Goal: Task Accomplishment & Management: Use online tool/utility

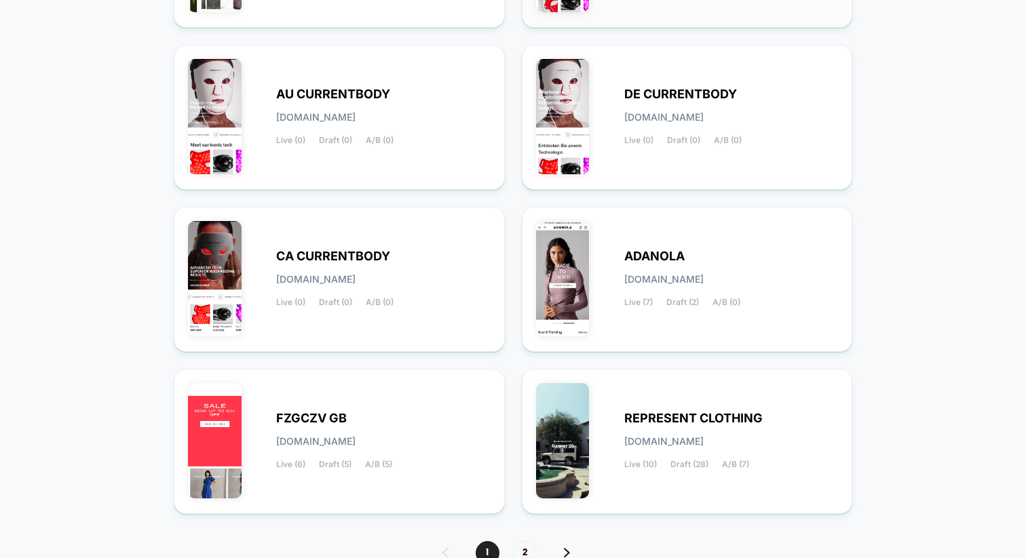
scroll to position [467, 0]
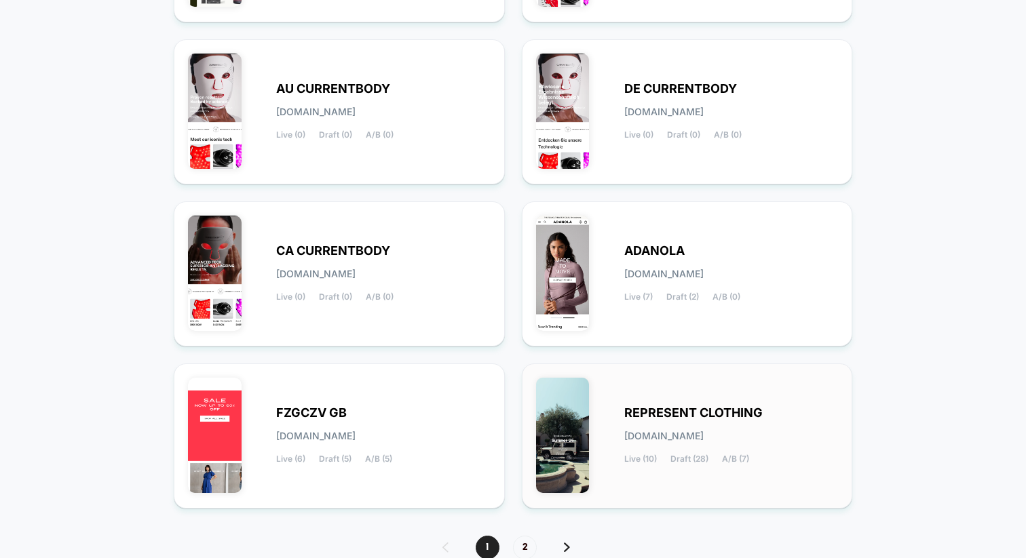
click at [618, 444] on div "REPRESENT CLOTHING [DOMAIN_NAME] Live (10) Draft (28) A/B (7)" at bounding box center [687, 436] width 303 height 117
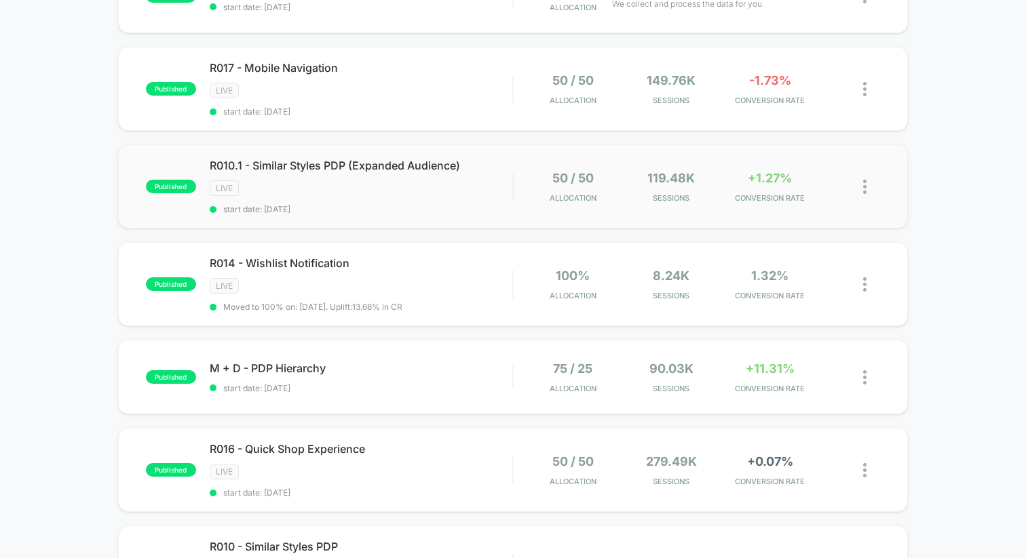
scroll to position [191, 0]
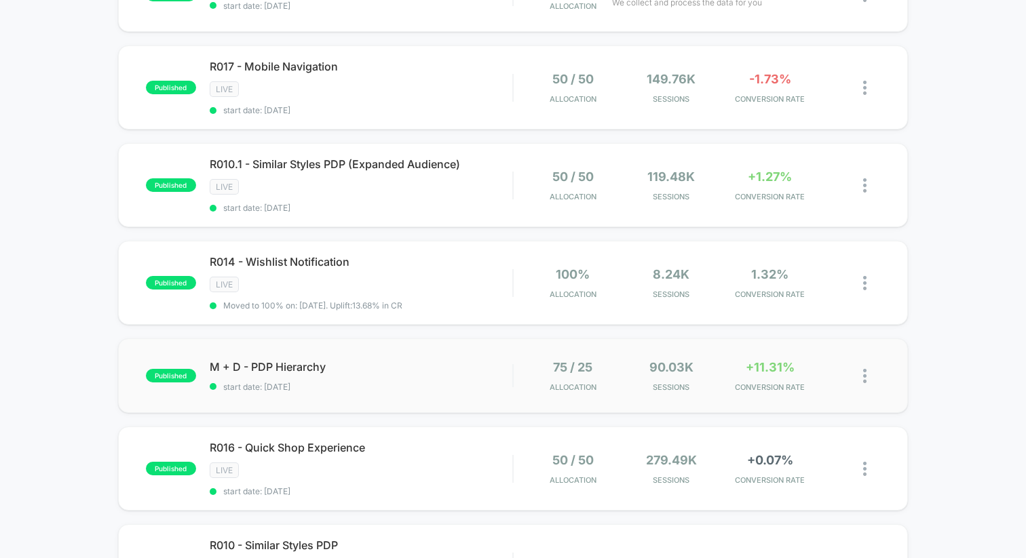
click at [424, 347] on div "published M + D - PDP Hierarchy start date: [DATE] 75 / 25 Allocation 90.03k Se…" at bounding box center [513, 375] width 790 height 75
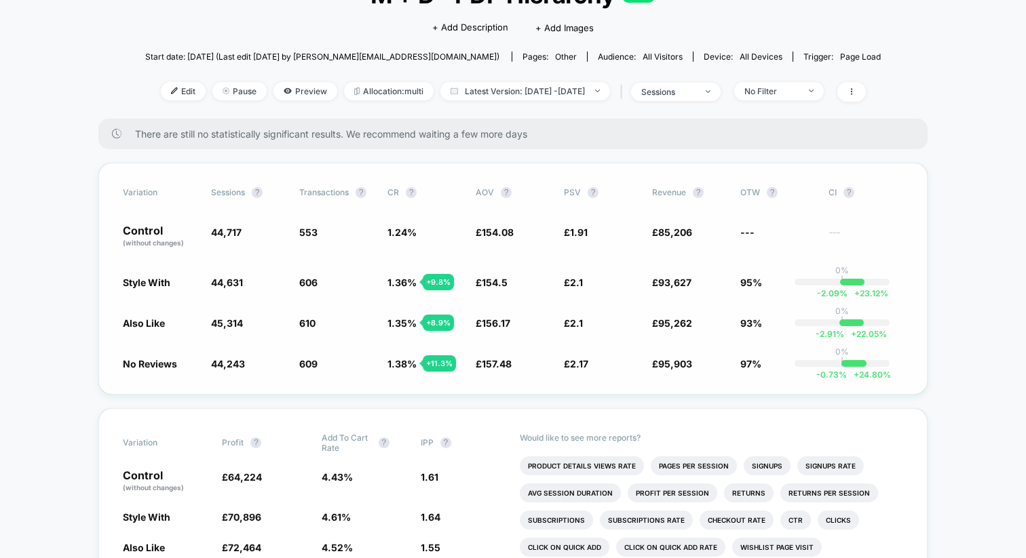
scroll to position [120, 0]
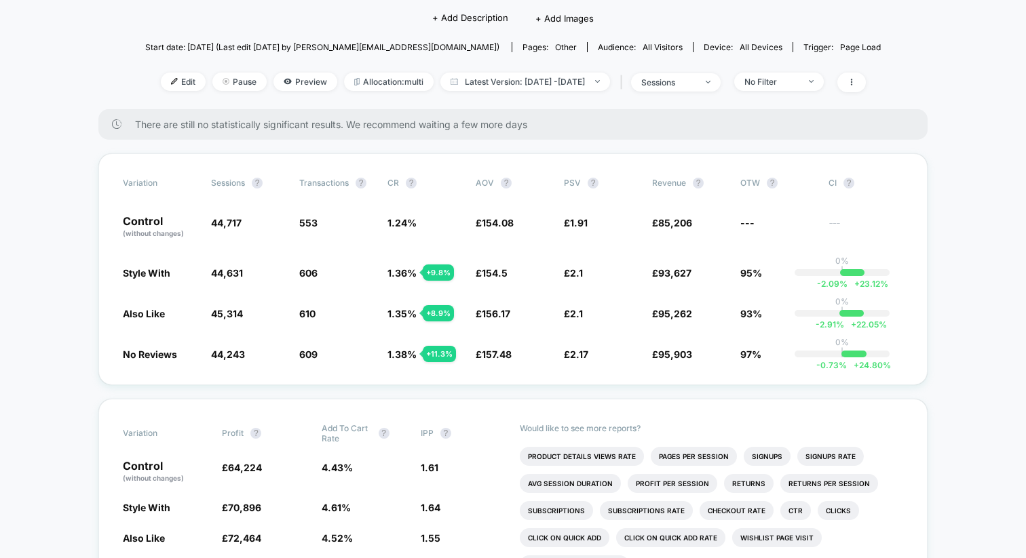
click at [402, 117] on div "There are still no statistically significant results. We recommend waiting a fe…" at bounding box center [512, 124] width 829 height 31
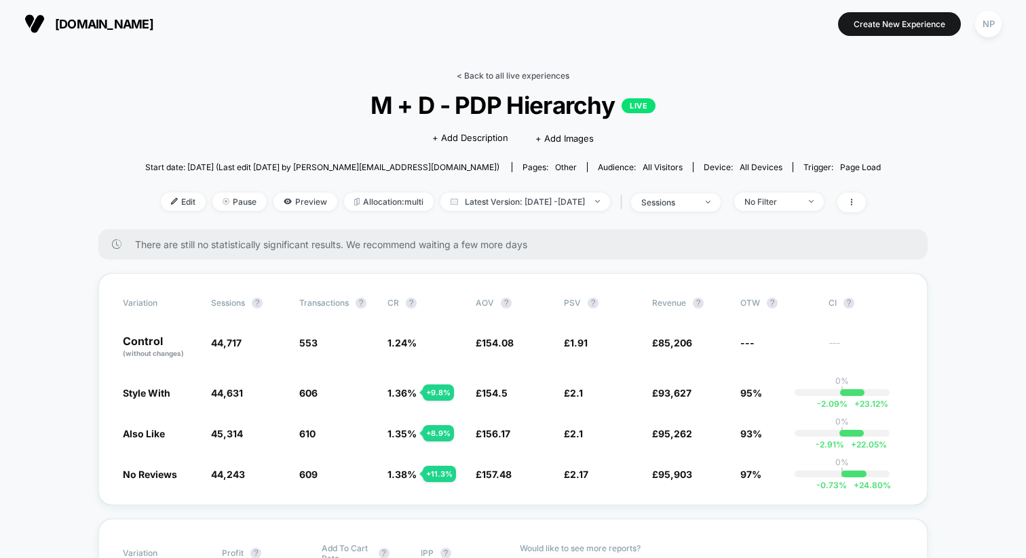
click at [496, 78] on link "< Back to all live experiences" at bounding box center [512, 76] width 113 height 10
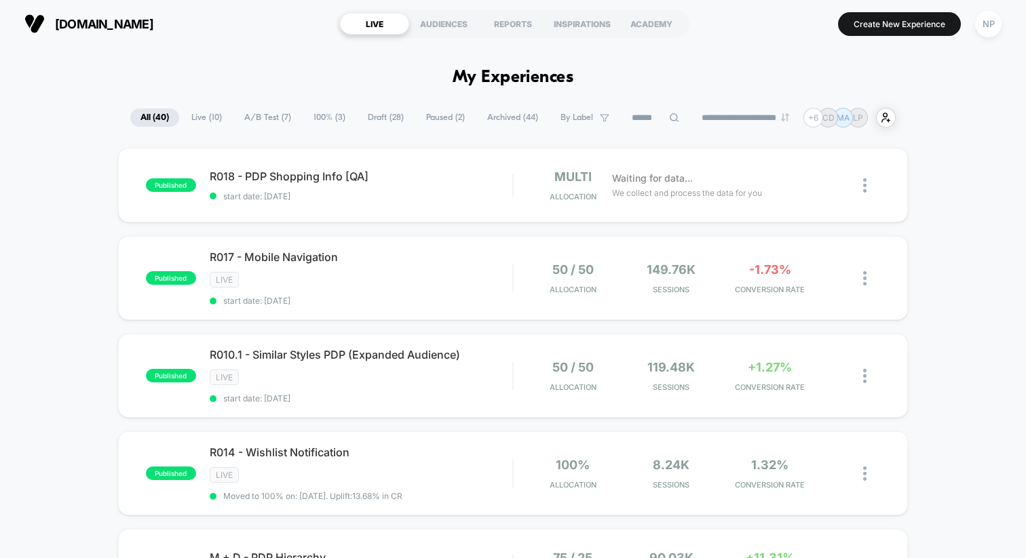
click at [661, 123] on input at bounding box center [655, 118] width 68 height 16
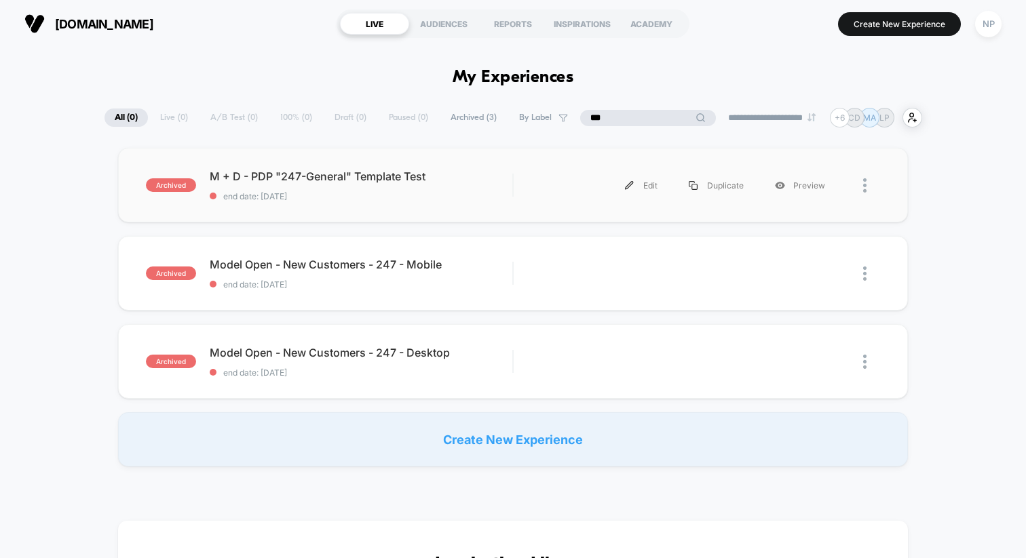
type input "***"
click at [583, 169] on div "archived M + D - PDP "247-General" Template Test end date: [DATE] Edit Duplicat…" at bounding box center [513, 185] width 790 height 75
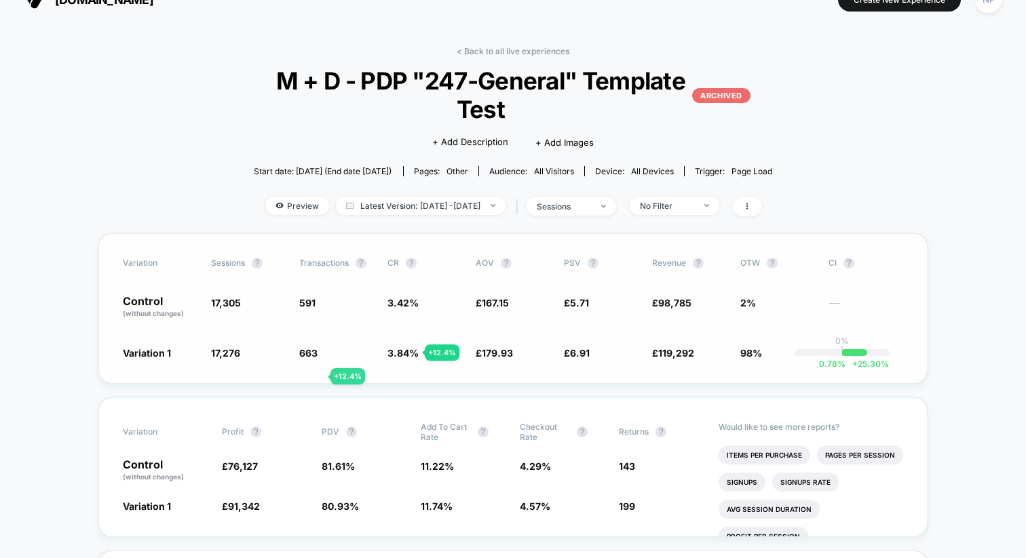
scroll to position [23, 0]
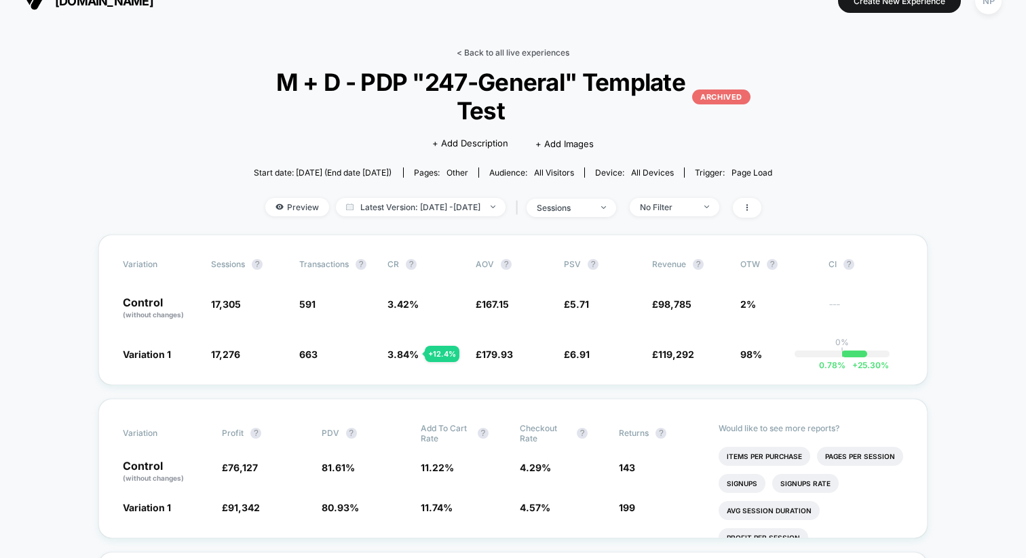
click at [517, 50] on link "< Back to all live experiences" at bounding box center [512, 52] width 113 height 10
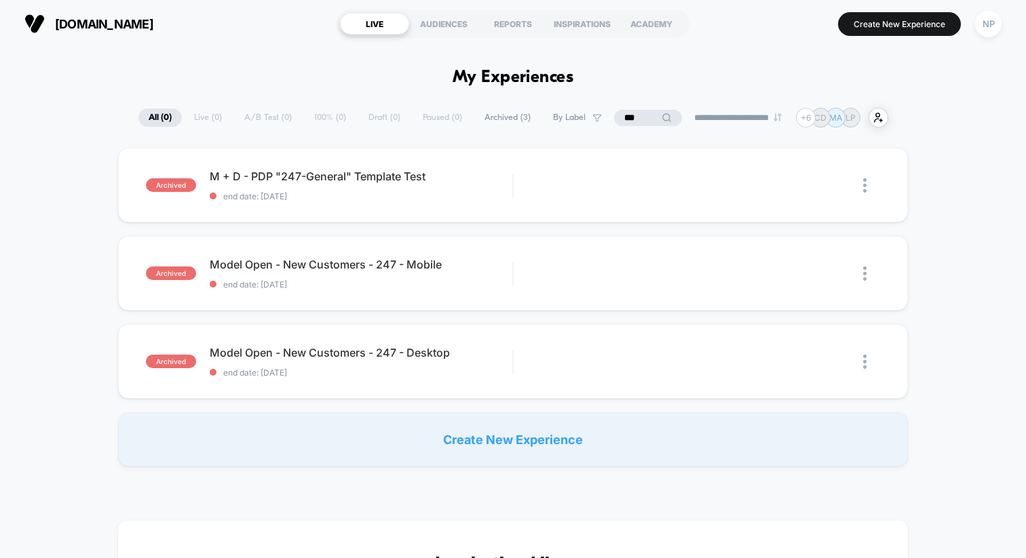
click at [640, 115] on input "***" at bounding box center [648, 118] width 68 height 16
type input "*"
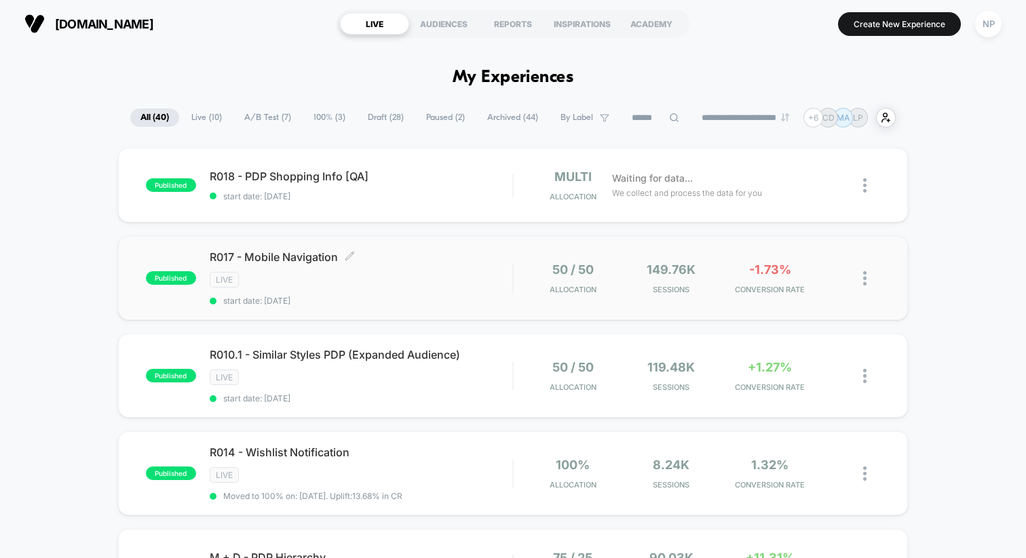
click at [459, 288] on div "R017 - Mobile Navigation Click to edit experience details Click to edit experie…" at bounding box center [361, 278] width 303 height 56
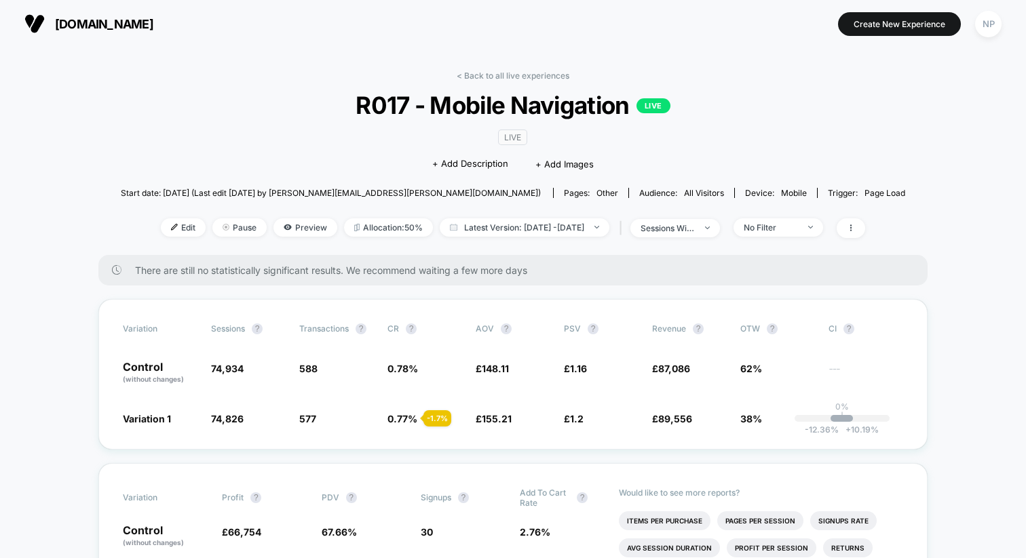
click at [490, 81] on div "< Back to all live experiences R017 - Mobile Navigation LIVE LIVE Click to edit…" at bounding box center [513, 163] width 784 height 184
click at [503, 71] on link "< Back to all live experiences" at bounding box center [512, 76] width 113 height 10
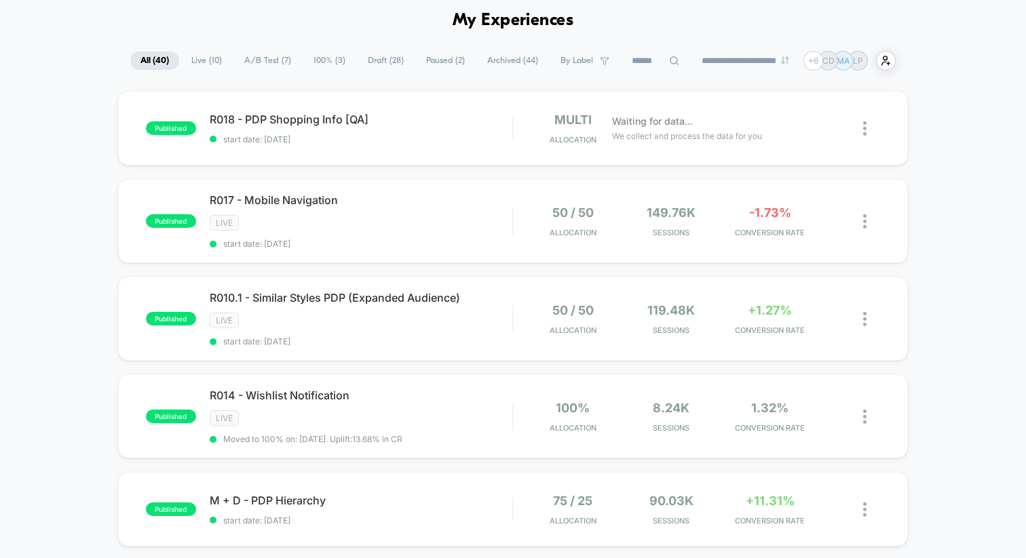
scroll to position [62, 0]
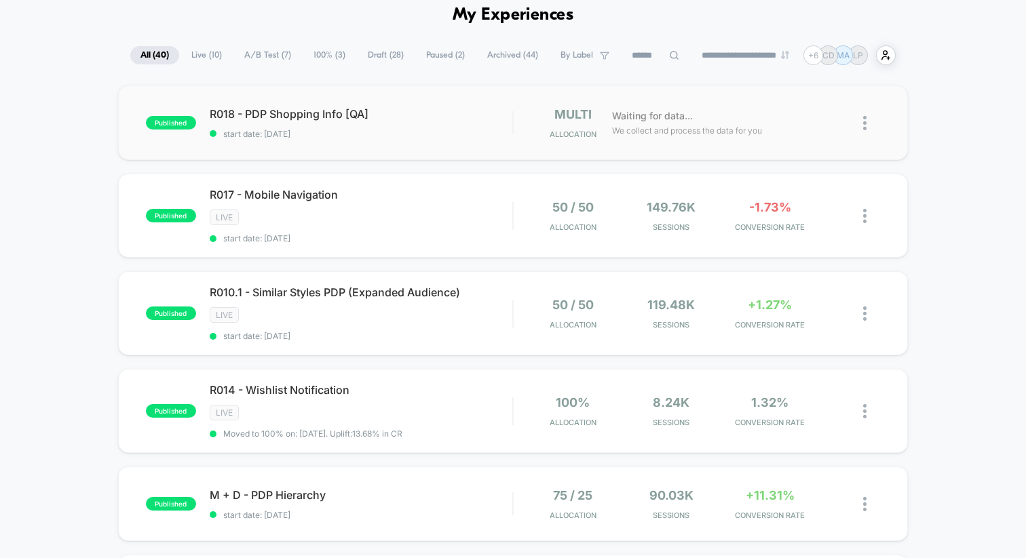
click at [456, 140] on div "published R018 - PDP Shopping Info [QA] start date: [DATE] multi Allocation Wai…" at bounding box center [513, 122] width 790 height 75
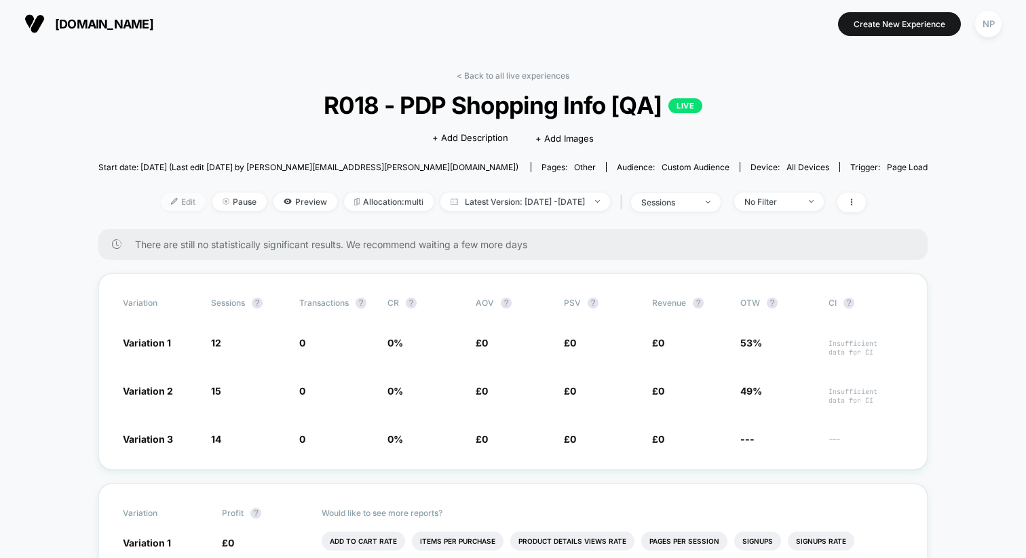
click at [161, 202] on span "Edit" at bounding box center [183, 202] width 45 height 18
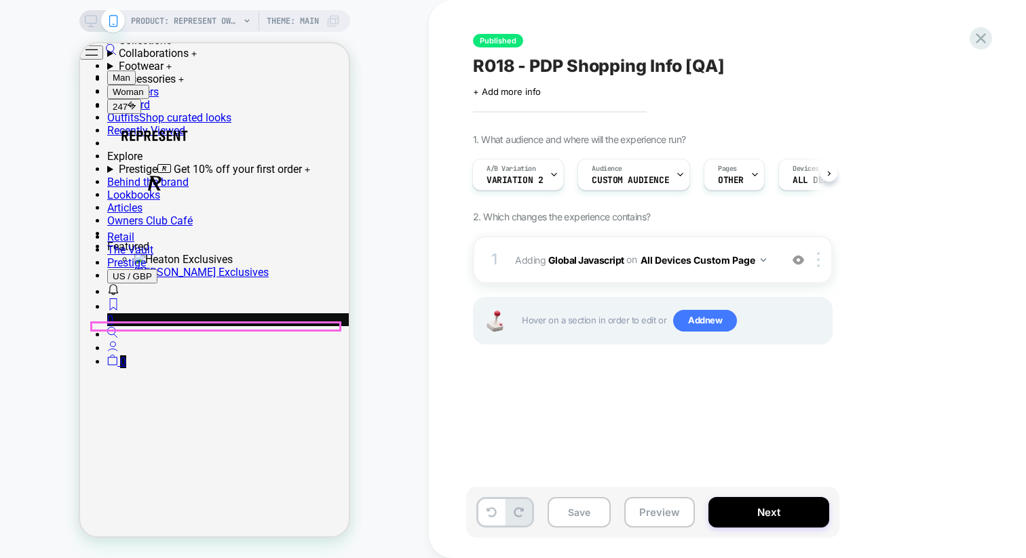
scroll to position [579, 0]
